Goal: Information Seeking & Learning: Learn about a topic

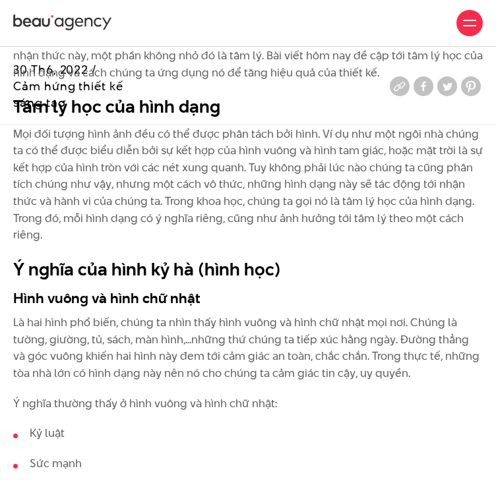
scroll to position [833, 0]
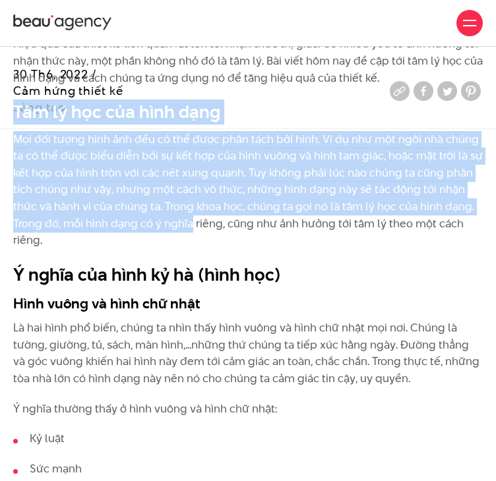
drag, startPoint x: 16, startPoint y: 144, endPoint x: 190, endPoint y: 259, distance: 207.6
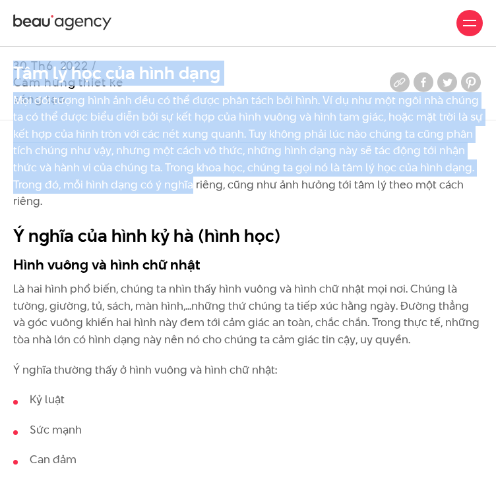
scroll to position [860, 0]
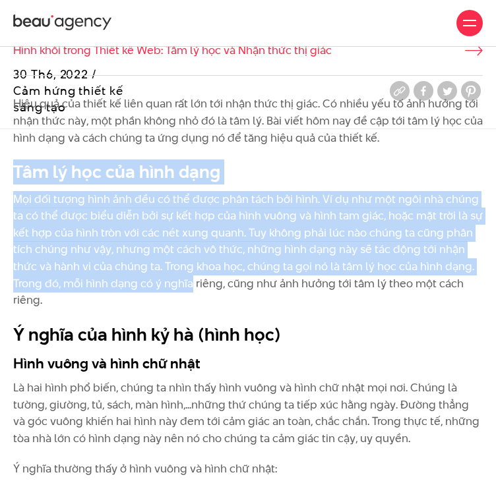
click at [85, 309] on p "Mọi đối tượng hình ảnh đều có thể được phân tách bởi hình. Ví dụ như một ngôi n…" at bounding box center [248, 250] width 470 height 118
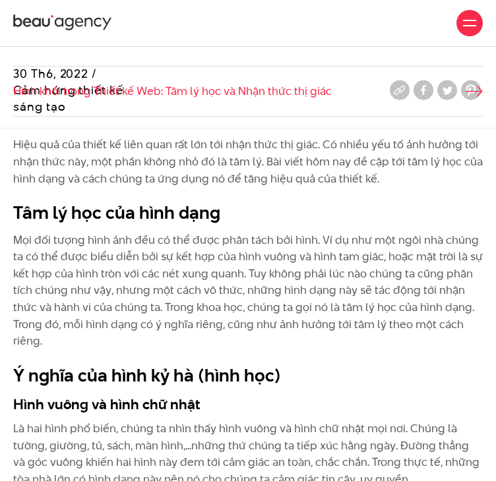
scroll to position [731, 0]
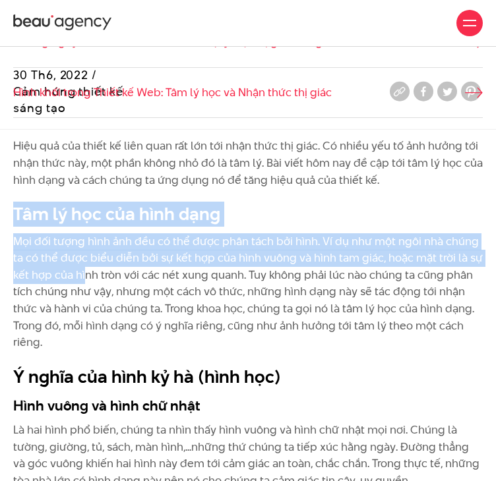
drag, startPoint x: 16, startPoint y: 250, endPoint x: 86, endPoint y: 316, distance: 96.1
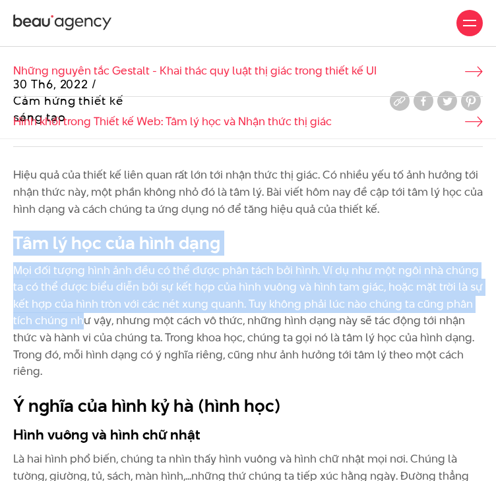
scroll to position [701, 0]
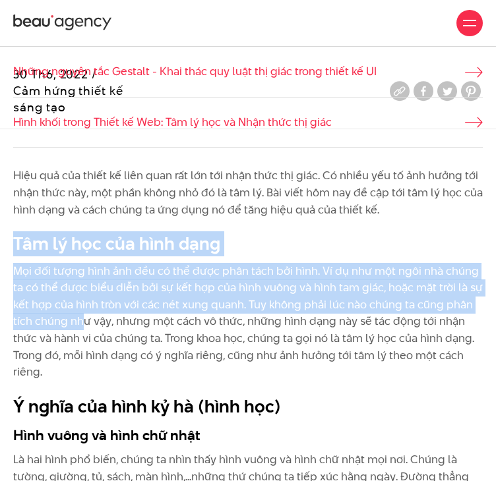
drag, startPoint x: 11, startPoint y: 215, endPoint x: 150, endPoint y: 403, distance: 234.3
copy div "Lore ips dol sitam co adip elit sed doe tem inci utla etd magn. Al enima min ve…"
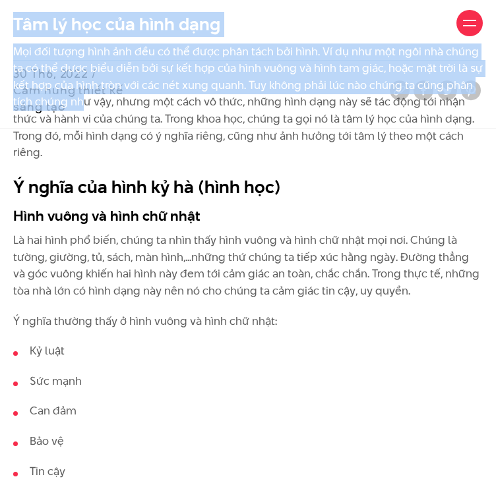
scroll to position [923, 0]
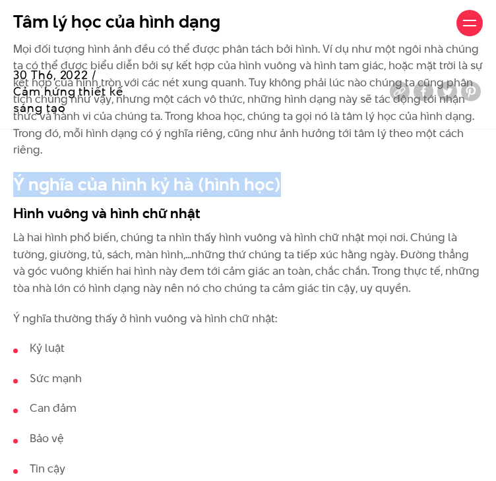
drag, startPoint x: 11, startPoint y: 223, endPoint x: 280, endPoint y: 214, distance: 269.2
copy h2 "Ý nghĩa của hình kỷ hà (hình học)"
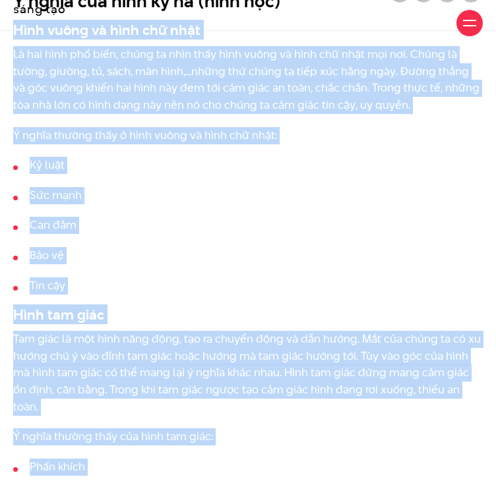
scroll to position [1146, 0]
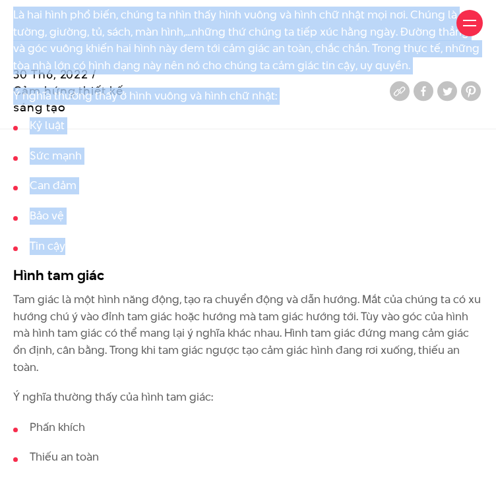
drag, startPoint x: 13, startPoint y: 231, endPoint x: 179, endPoint y: 271, distance: 171.0
copy div "Hình vuông và hình chữ nhật Là hai hình phổ biến, chúng ta nhìn thấy hình vuông…"
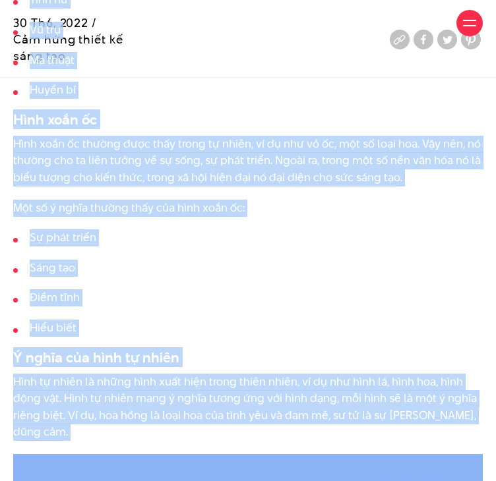
scroll to position [2245, 0]
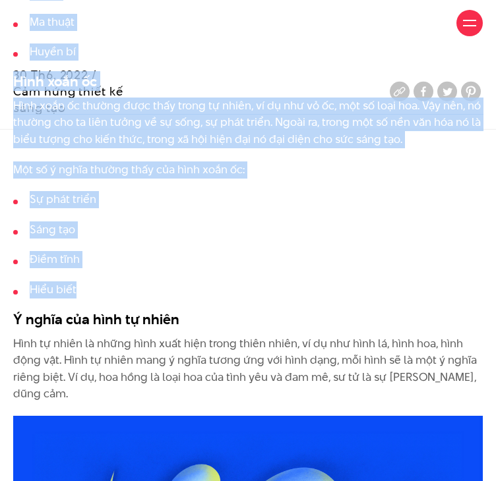
drag, startPoint x: 3, startPoint y: 243, endPoint x: 164, endPoint y: 305, distance: 172.2
click at [164, 305] on div "Hiệu quả của thiết kế liên quan rất lớn tới nhận thức thị giác. Có nhiều yếu tố…" at bounding box center [248, 97] width 496 height 2947
copy div "L ipsum dolo sitam cons adi elit sedd ei te in utla etd, mag al enima mi veni q…"
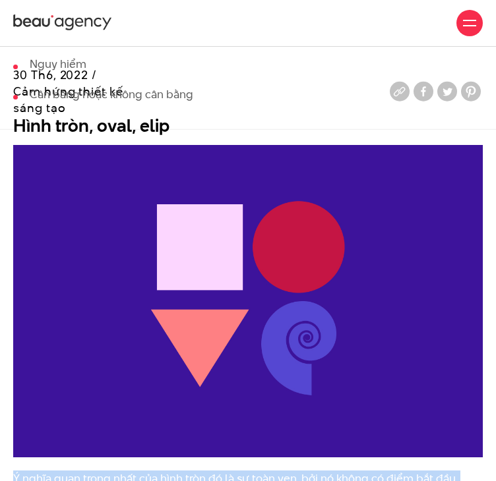
scroll to position [1549, 0]
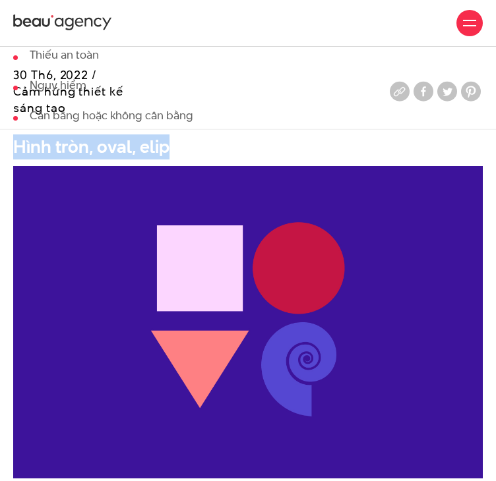
drag, startPoint x: 15, startPoint y: 160, endPoint x: 173, endPoint y: 164, distance: 159.0
click at [173, 160] on h2 "Hình tròn, oval, elip" at bounding box center [248, 147] width 470 height 25
copy h2 "Hình tròn, oval, elip"
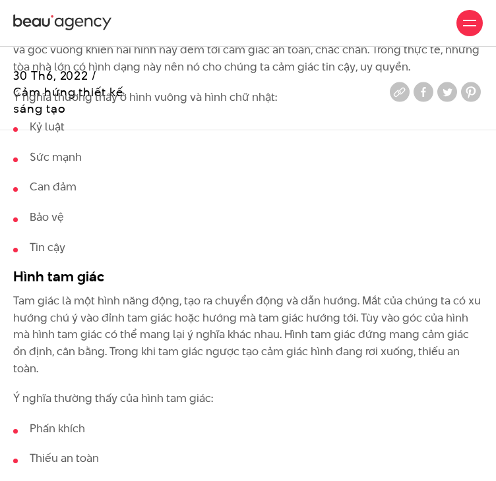
scroll to position [1237, 0]
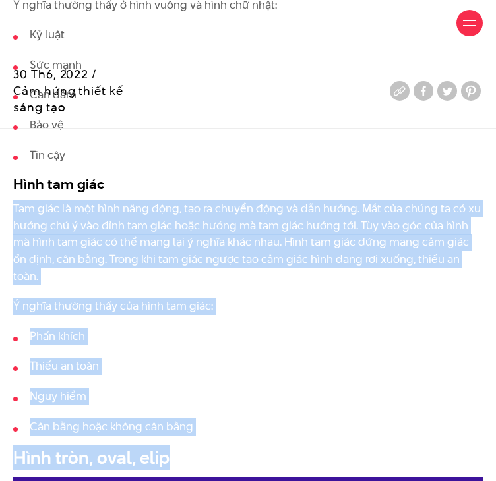
drag, startPoint x: 13, startPoint y: 241, endPoint x: 232, endPoint y: 452, distance: 304.1
click at [203, 436] on li "Cân bằng hoặc không cân bằng" at bounding box center [248, 427] width 470 height 17
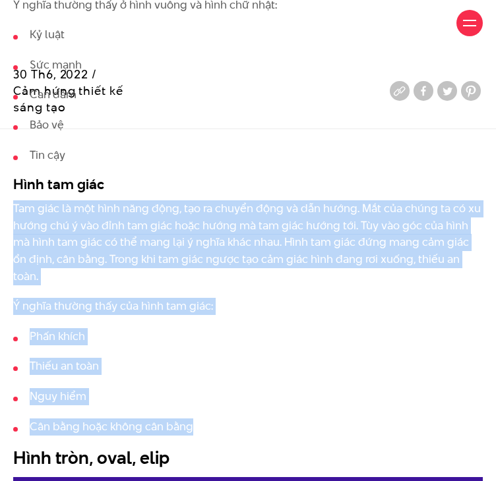
drag, startPoint x: 197, startPoint y: 441, endPoint x: 11, endPoint y: 247, distance: 268.7
copy div "Tam giác là một hình năng động, tạo ra chuyển động và dẫn hướng. Mắt của chúng …"
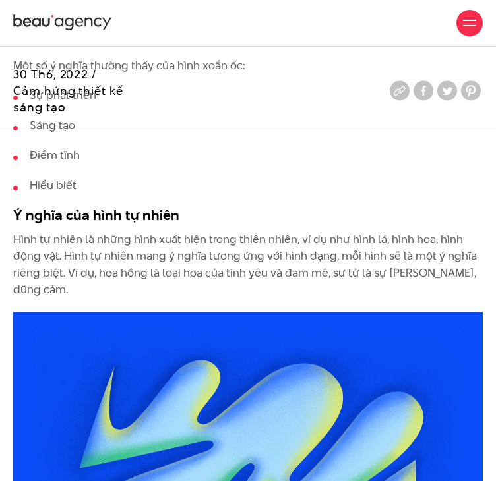
scroll to position [2348, 0]
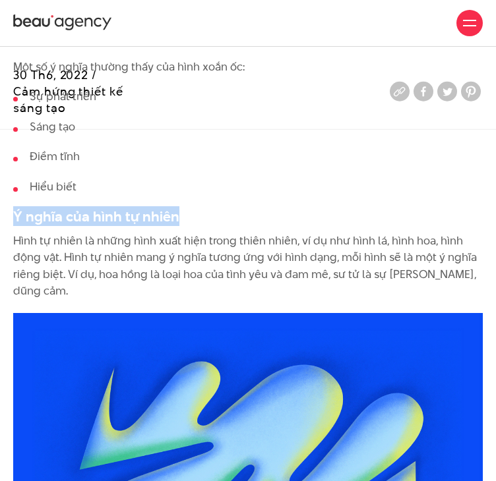
drag, startPoint x: 11, startPoint y: 225, endPoint x: 182, endPoint y: 231, distance: 171.6
copy h3 "Ý nghĩa của hình tự nhiên"
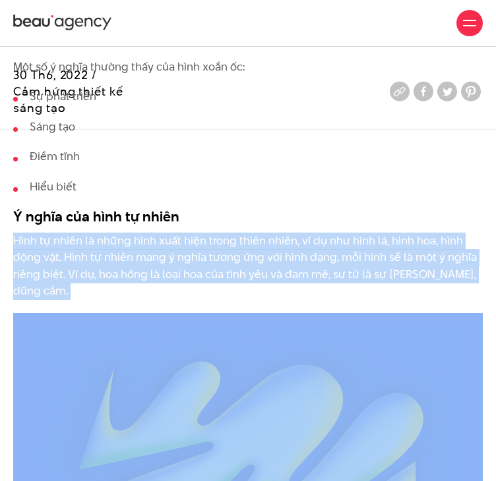
drag, startPoint x: 16, startPoint y: 256, endPoint x: 87, endPoint y: 323, distance: 97.0
copy div "Hình tự nhiên là những hình xuất hiện trong thiên nhiên, ví dụ như hình lá, hìn…"
